Goal: Transaction & Acquisition: Purchase product/service

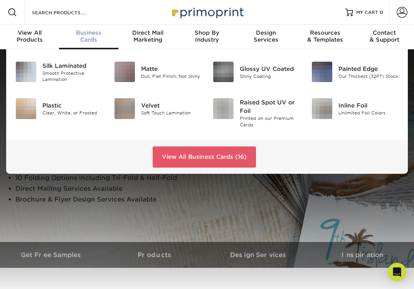
click at [80, 36] on div "Business Cards" at bounding box center [88, 36] width 59 height 14
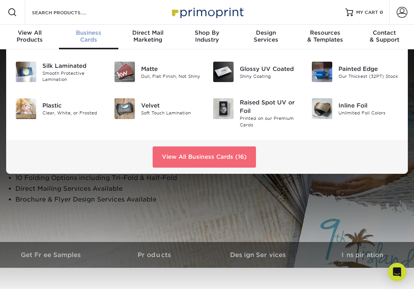
click at [192, 158] on link "View All Business Cards (16)" at bounding box center [204, 157] width 103 height 21
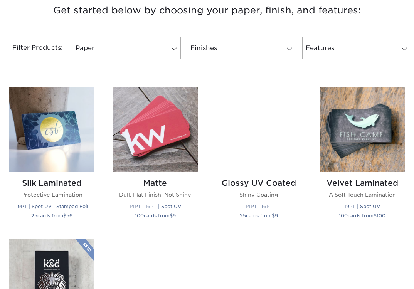
scroll to position [303, 0]
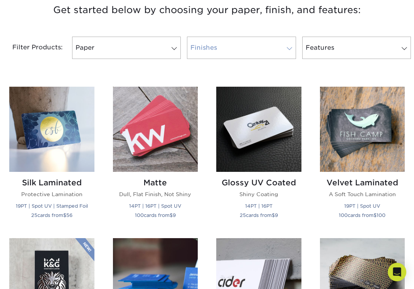
click at [280, 55] on link "Finishes" at bounding box center [241, 48] width 109 height 22
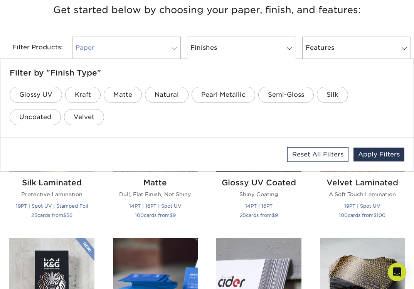
click at [138, 52] on link "Paper" at bounding box center [126, 48] width 109 height 22
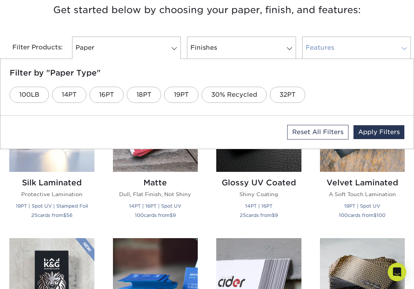
click at [386, 49] on link "Features" at bounding box center [356, 48] width 109 height 22
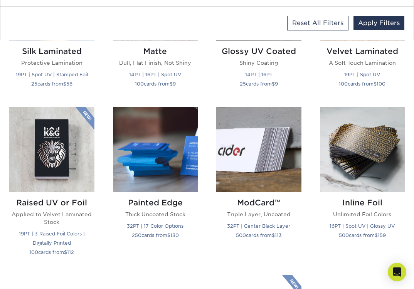
scroll to position [434, 0]
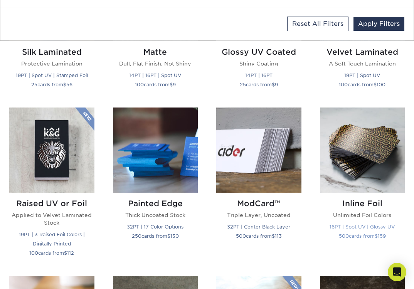
click at [373, 141] on img at bounding box center [362, 150] width 85 height 85
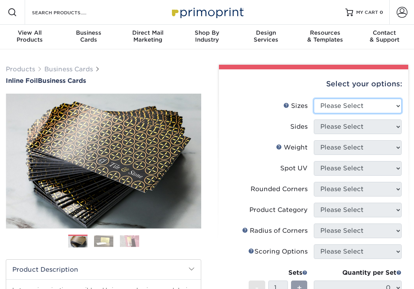
click at [377, 105] on select "Please Select 1.5" x 3.5" - Mini 1.75" x 3.5" - Mini 2" x 2" - Square 2" x 3" -…" at bounding box center [358, 106] width 88 height 15
click at [314, 99] on select "Please Select 1.5" x 3.5" - Mini 1.75" x 3.5" - Mini 2" x 2" - Square 2" x 3" -…" at bounding box center [358, 106] width 88 height 15
click at [374, 106] on select "Please Select 1.5" x 3.5" - Mini 1.75" x 3.5" - Mini 2" x 2" - Square 2" x 3" -…" at bounding box center [358, 106] width 88 height 15
select select "2.00x3.50"
click at [314, 99] on select "Please Select 1.5" x 3.5" - Mini 1.75" x 3.5" - Mini 2" x 2" - Square 2" x 3" -…" at bounding box center [358, 106] width 88 height 15
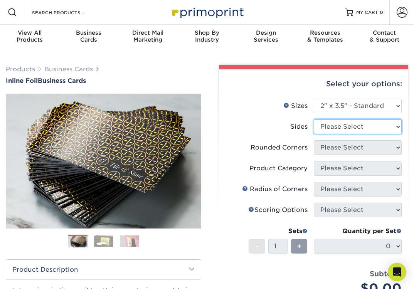
click at [373, 128] on select "Please Select Print Both Sides - Foil Back Only Print Both Sides - Foil Both Si…" at bounding box center [358, 127] width 88 height 15
select select "2ba18f74-0f96-487e-8b6e-985b404b3305"
click at [314, 120] on select "Please Select Print Both Sides - Foil Back Only Print Both Sides - Foil Both Si…" at bounding box center [358, 127] width 88 height 15
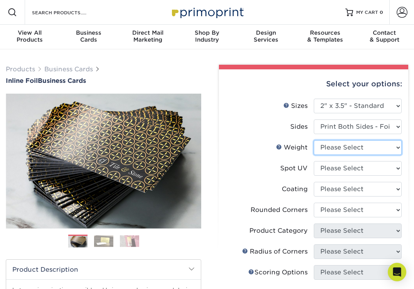
click at [358, 151] on select "Please Select 16PT" at bounding box center [358, 147] width 88 height 15
select select "16PT"
click at [314, 140] on select "Please Select 16PT" at bounding box center [358, 147] width 88 height 15
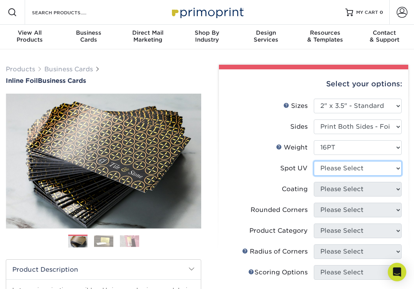
click at [346, 171] on select "Please Select No Spot UV Front and Back (Both Sides) Front Only Back Only" at bounding box center [358, 168] width 88 height 15
select select "3"
click at [314, 161] on select "Please Select No Spot UV Front and Back (Both Sides) Front Only Back Only" at bounding box center [358, 168] width 88 height 15
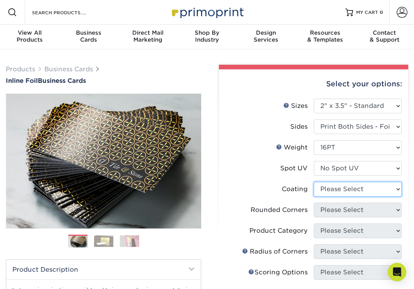
click at [341, 187] on select at bounding box center [358, 189] width 88 height 15
select select "1e8116af-acfc-44b1-83dc-8181aa338834"
click at [314, 182] on select at bounding box center [358, 189] width 88 height 15
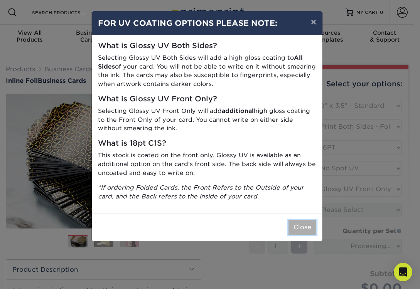
click at [303, 228] on button "Close" at bounding box center [302, 227] width 28 height 15
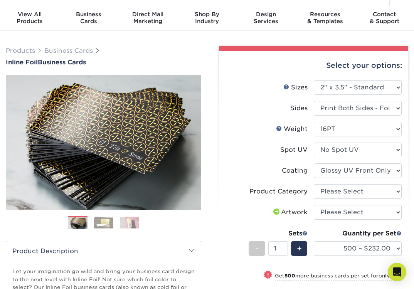
scroll to position [19, 0]
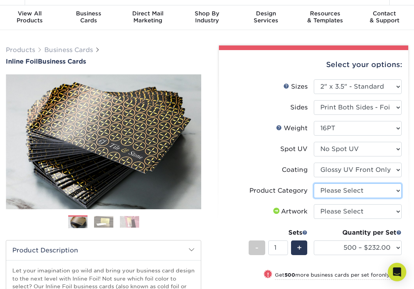
click at [342, 190] on select "Please Select Business Cards" at bounding box center [358, 191] width 88 height 15
select select "3b5148f1-0588-4f88-a218-97bcfdce65c1"
click at [314, 184] on select "Please Select Business Cards" at bounding box center [358, 191] width 88 height 15
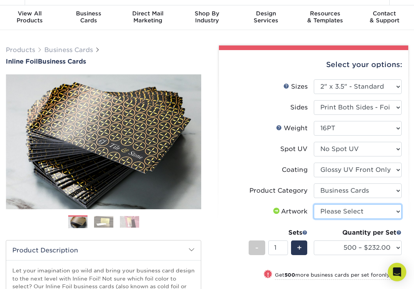
click at [341, 212] on select "Please Select I will upload files I need a design - $100" at bounding box center [358, 211] width 88 height 15
select select "upload"
click at [314, 204] on select "Please Select I will upload files I need a design - $100" at bounding box center [358, 211] width 88 height 15
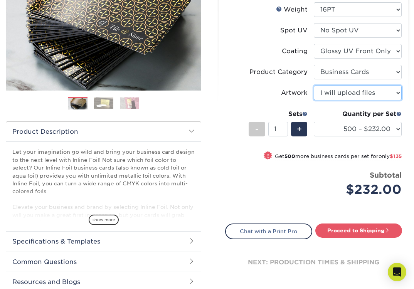
scroll to position [143, 0]
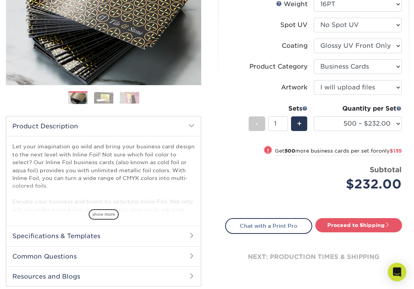
click at [343, 234] on div "next: production times & shipping" at bounding box center [313, 257] width 177 height 46
click at [348, 225] on link "Proceed to Shipping" at bounding box center [358, 225] width 87 height 14
type input "Set 1"
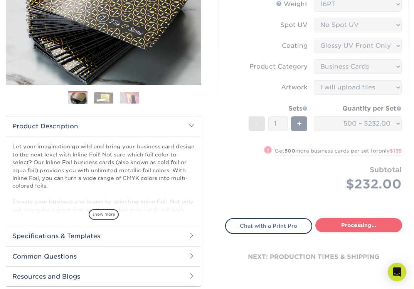
select select "dbab3490-c811-42a6-a1a5-a94dcbc8e92d"
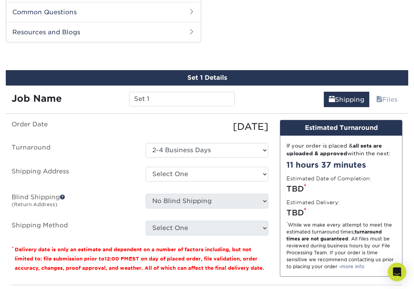
scroll to position [392, 0]
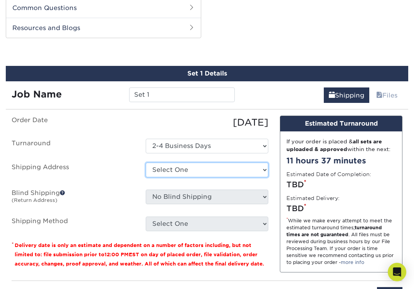
click at [236, 171] on select "Select One + Add New Address - Login" at bounding box center [207, 170] width 123 height 15
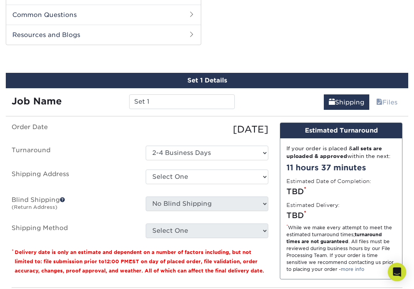
scroll to position [385, 0]
